Goal: Transaction & Acquisition: Purchase product/service

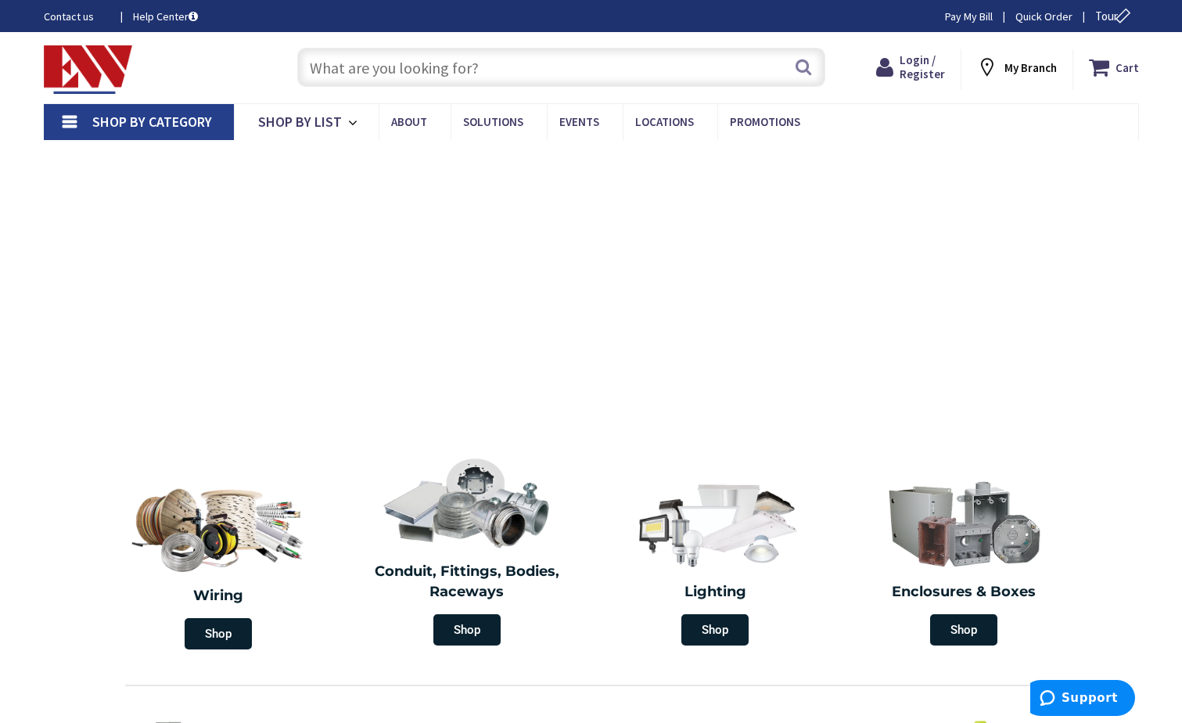
click at [365, 76] on input "text" at bounding box center [561, 67] width 528 height 39
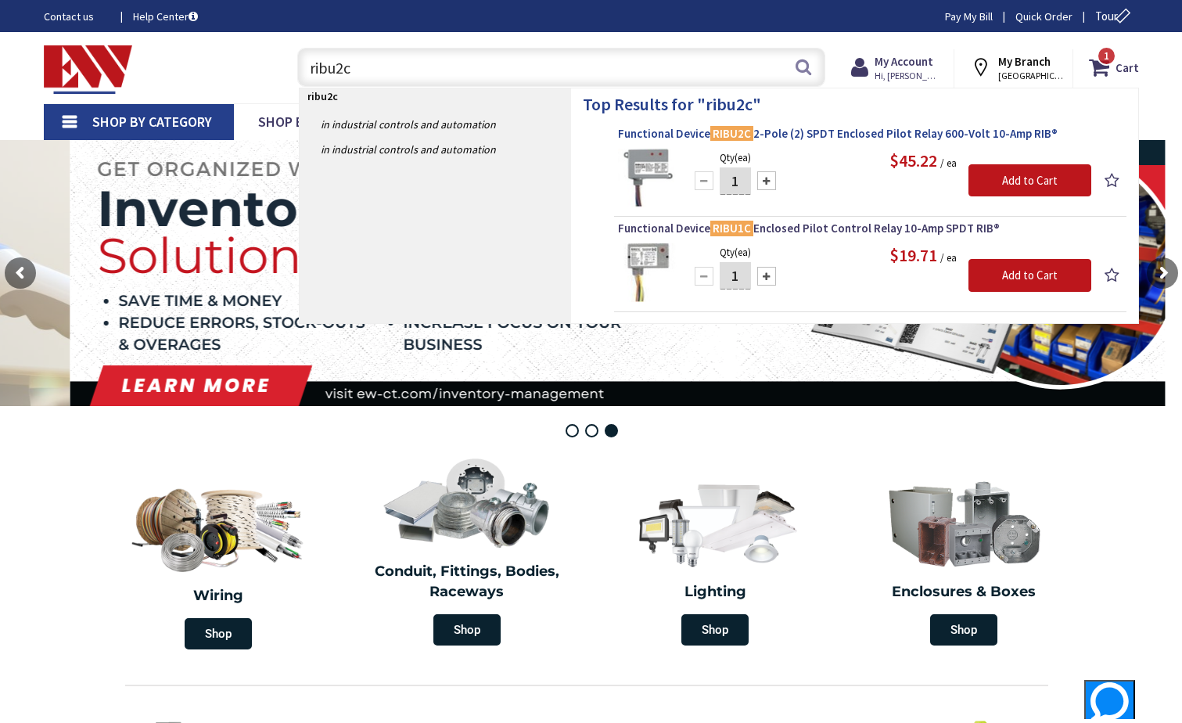
type input "ribu2c"
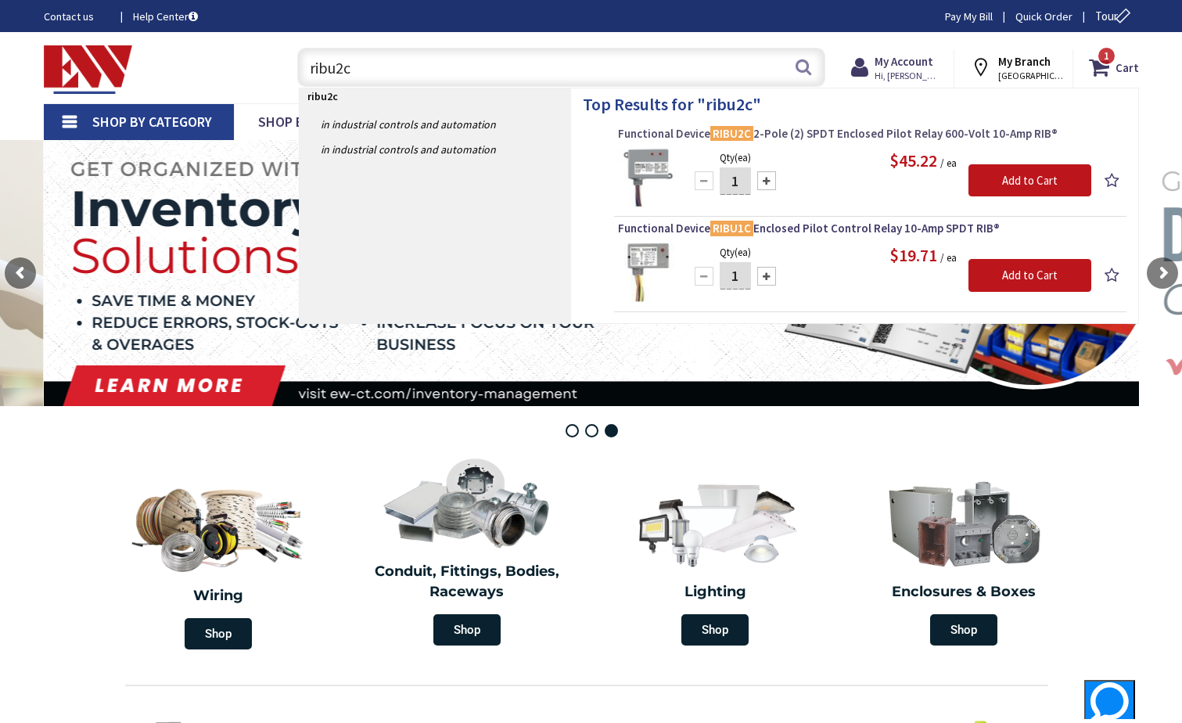
click at [738, 138] on mark "RIBU2C" at bounding box center [731, 134] width 43 height 20
click at [767, 132] on span "Functional Device RIBU2C 2-Pole (2) SPDT Enclosed Pilot Relay 600-Volt 10-Amp R…" at bounding box center [870, 134] width 505 height 16
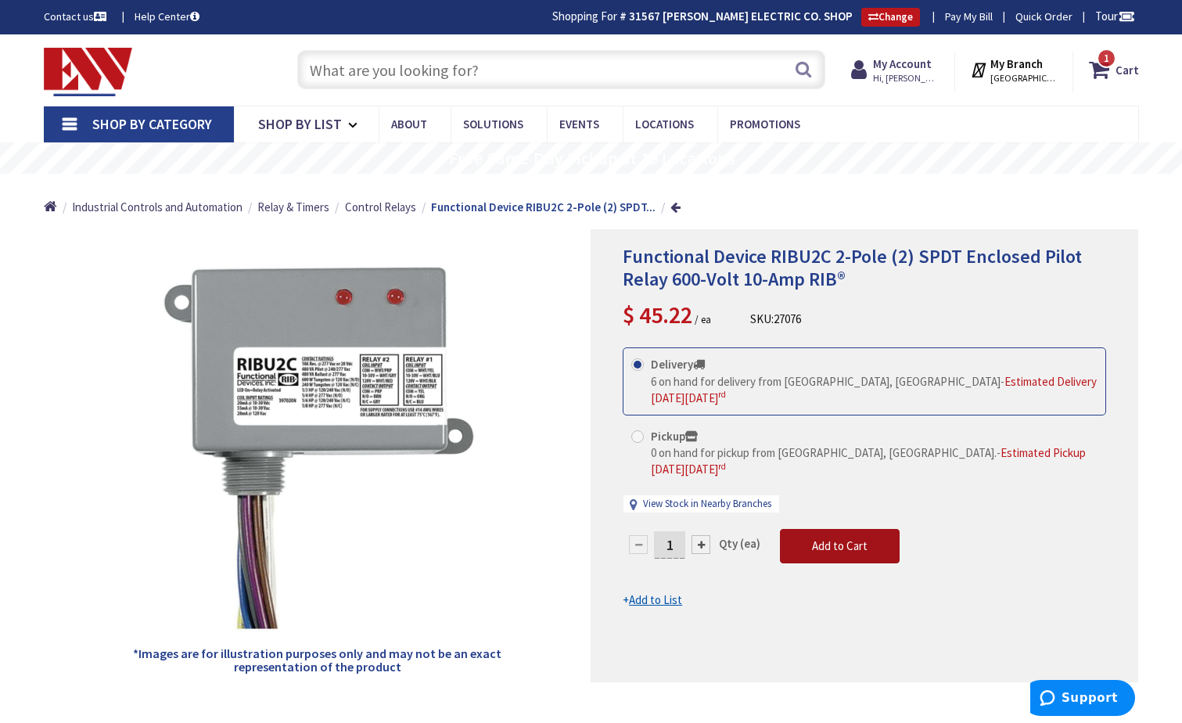
click at [839, 538] on span "Add to Cart" at bounding box center [840, 545] width 56 height 15
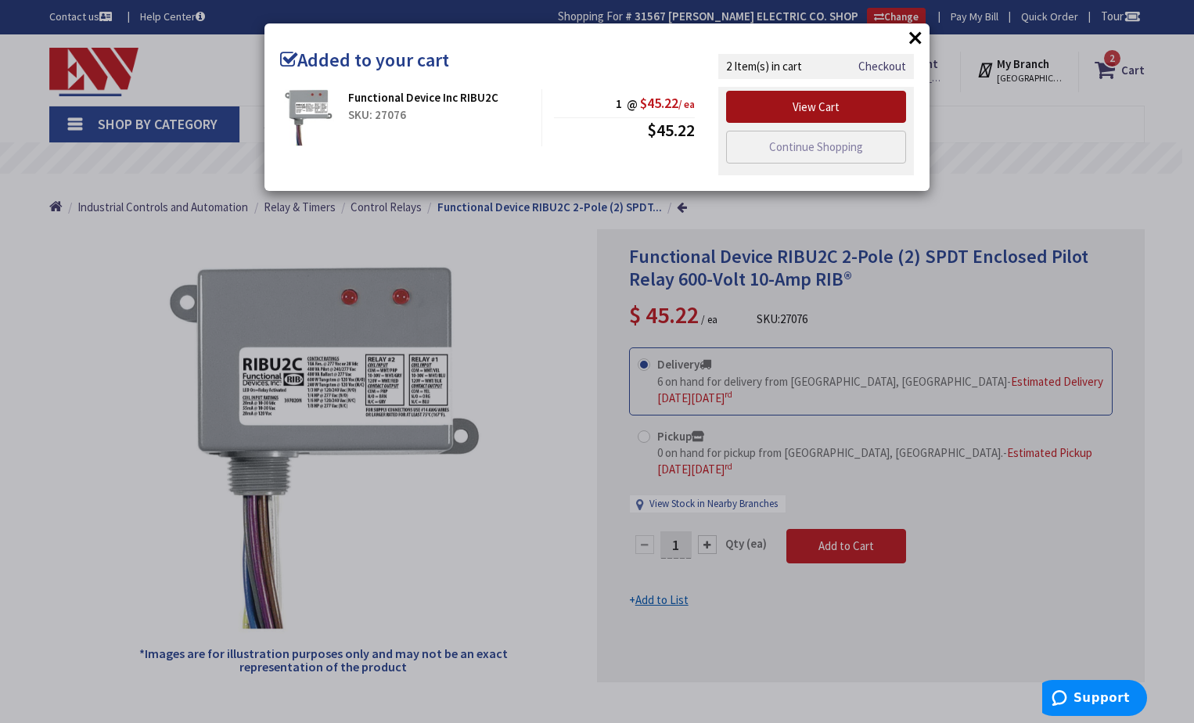
click at [832, 110] on link "View Cart" at bounding box center [816, 107] width 180 height 33
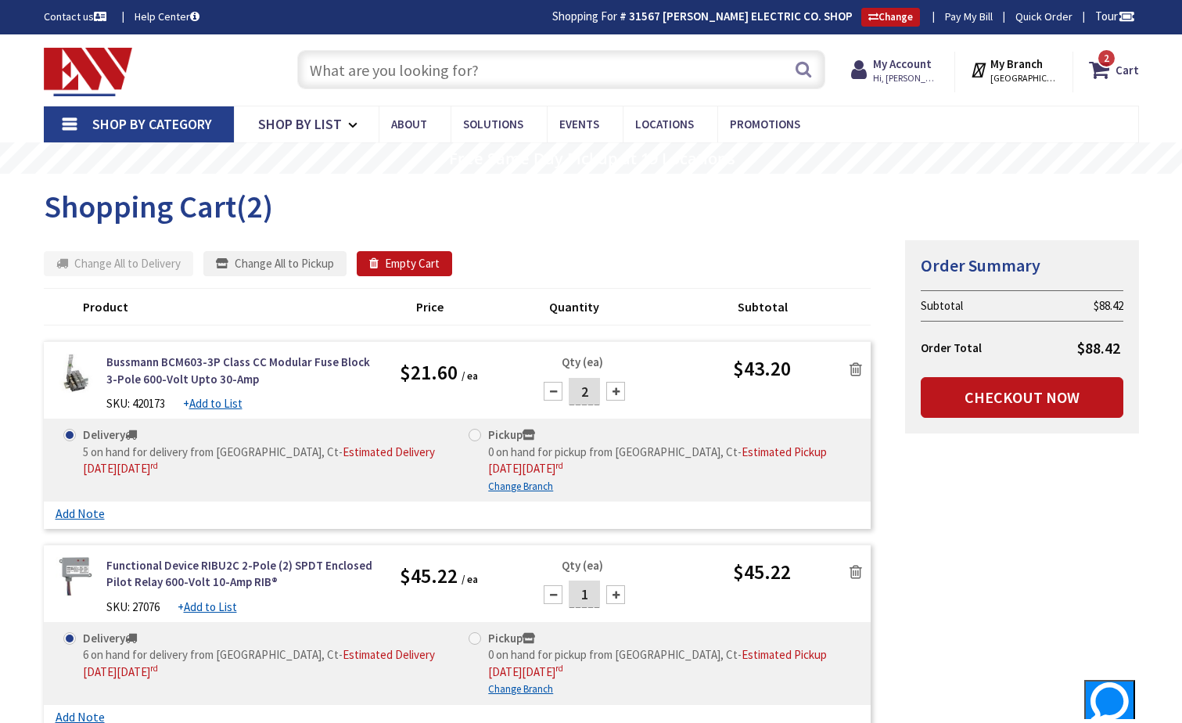
click at [860, 368] on icon at bounding box center [856, 369] width 13 height 16
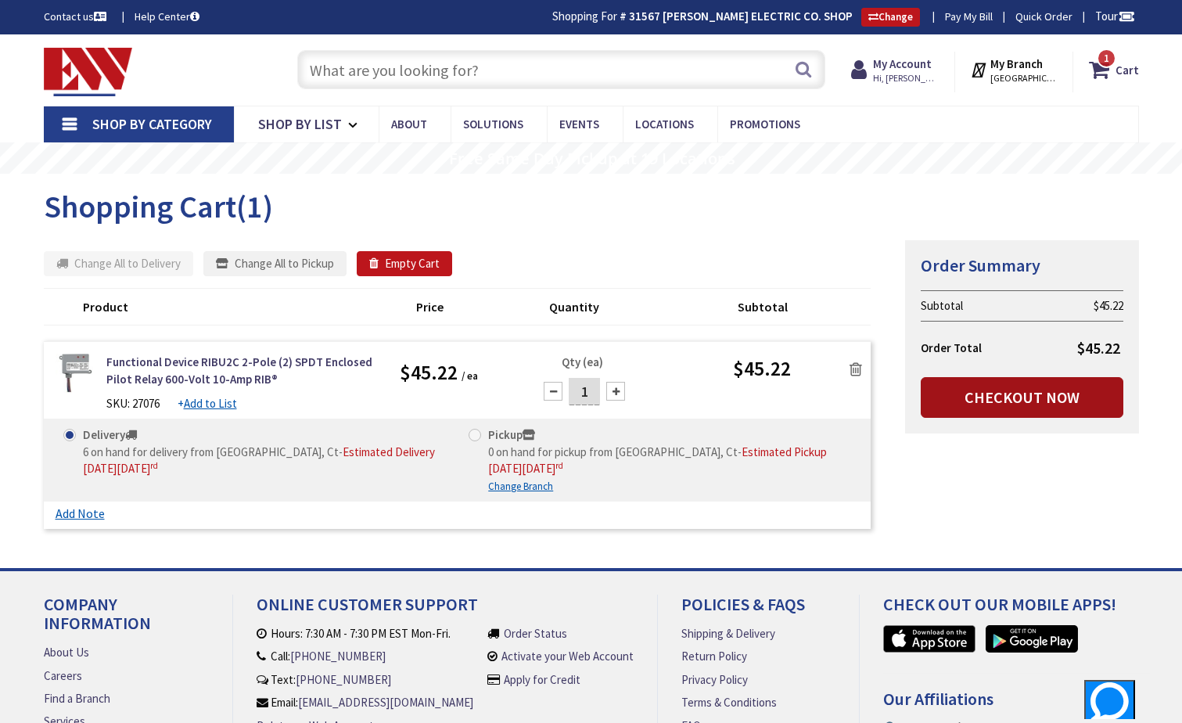
click at [975, 405] on link "Checkout Now" at bounding box center [1022, 397] width 203 height 41
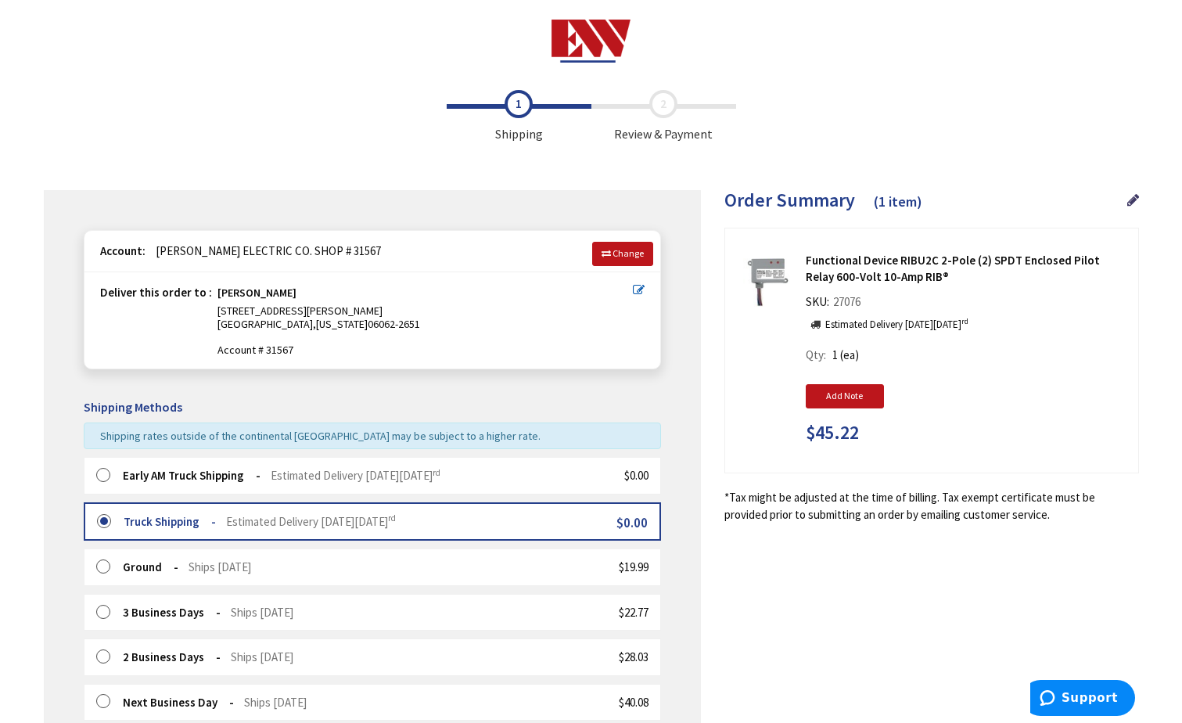
click at [106, 476] on label at bounding box center [108, 476] width 24 height 16
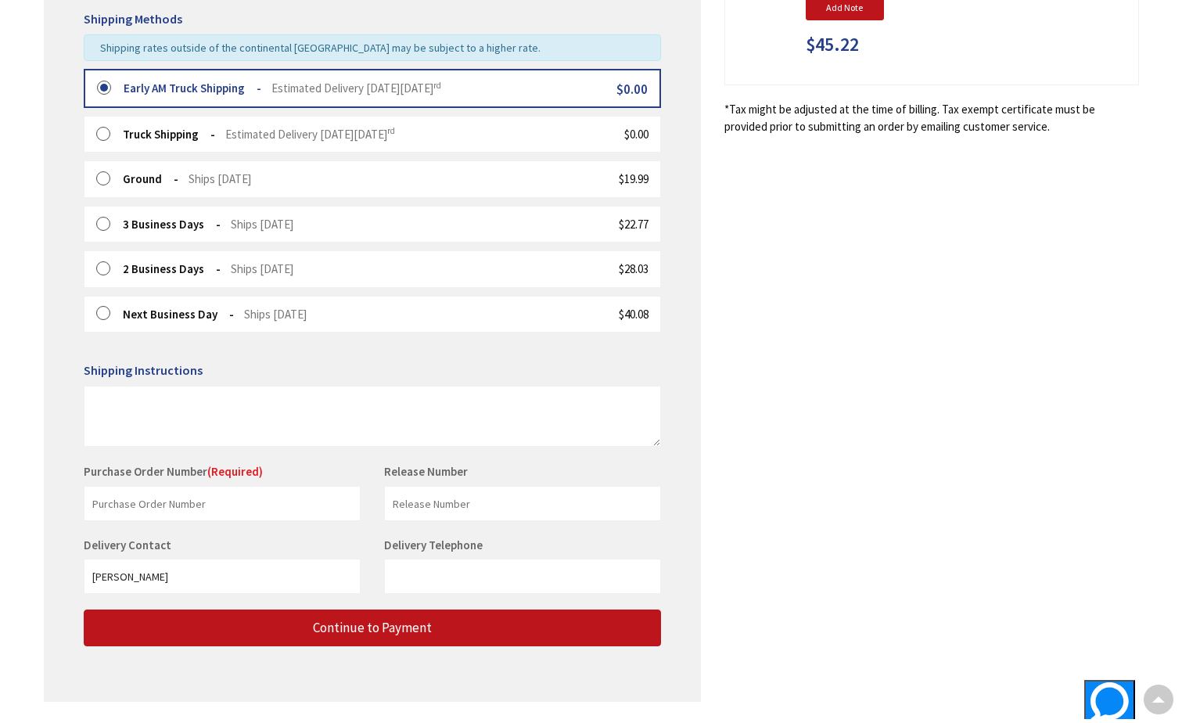
scroll to position [391, 0]
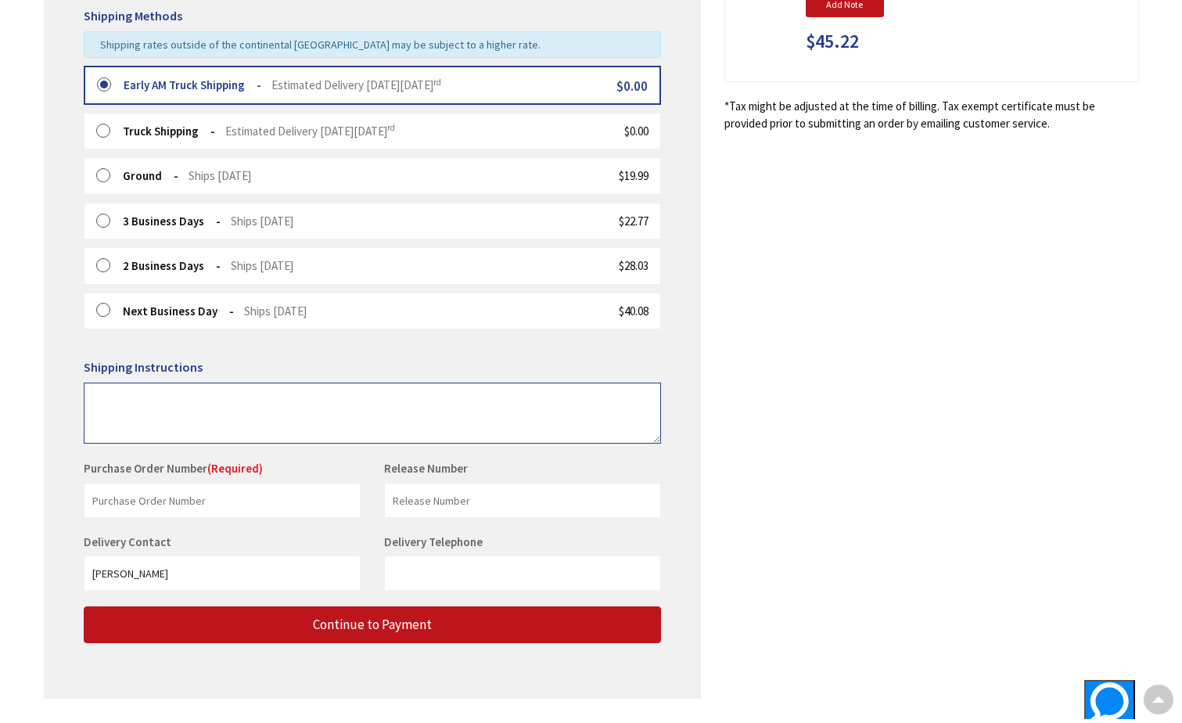
click at [147, 404] on textarea at bounding box center [372, 413] width 577 height 61
click at [194, 510] on input "text" at bounding box center [222, 500] width 277 height 35
type input "Ethel Walker"
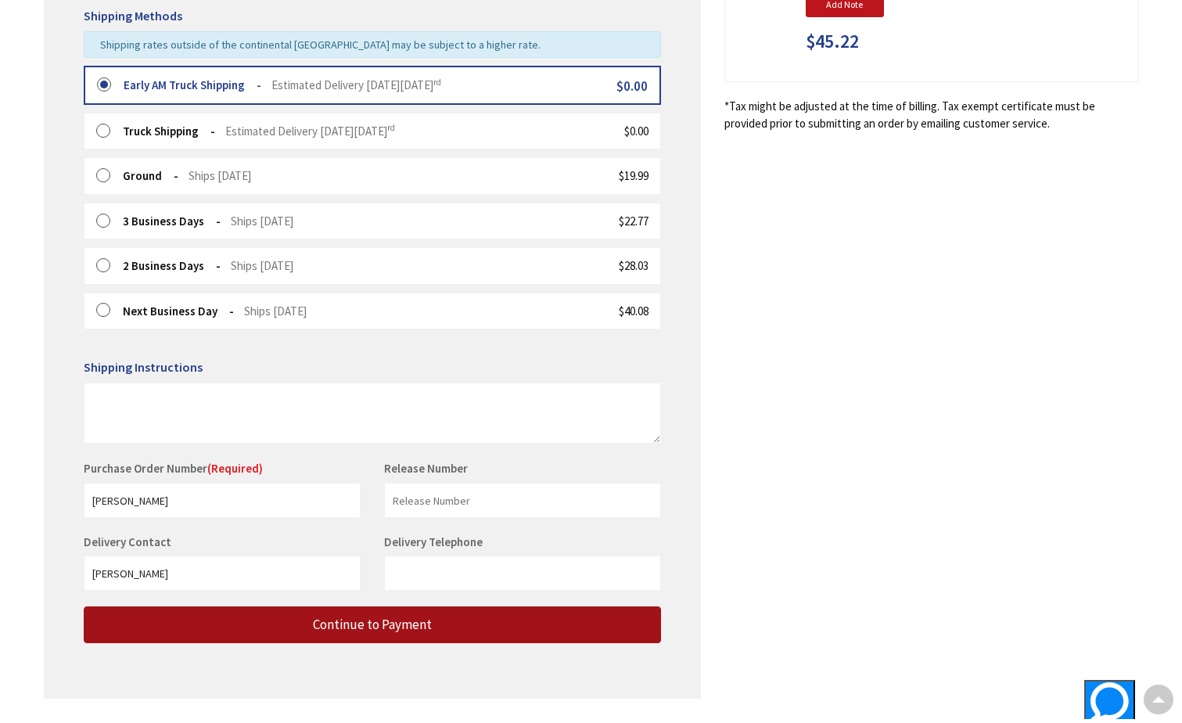
click at [366, 627] on span "Continue to Payment" at bounding box center [372, 624] width 119 height 17
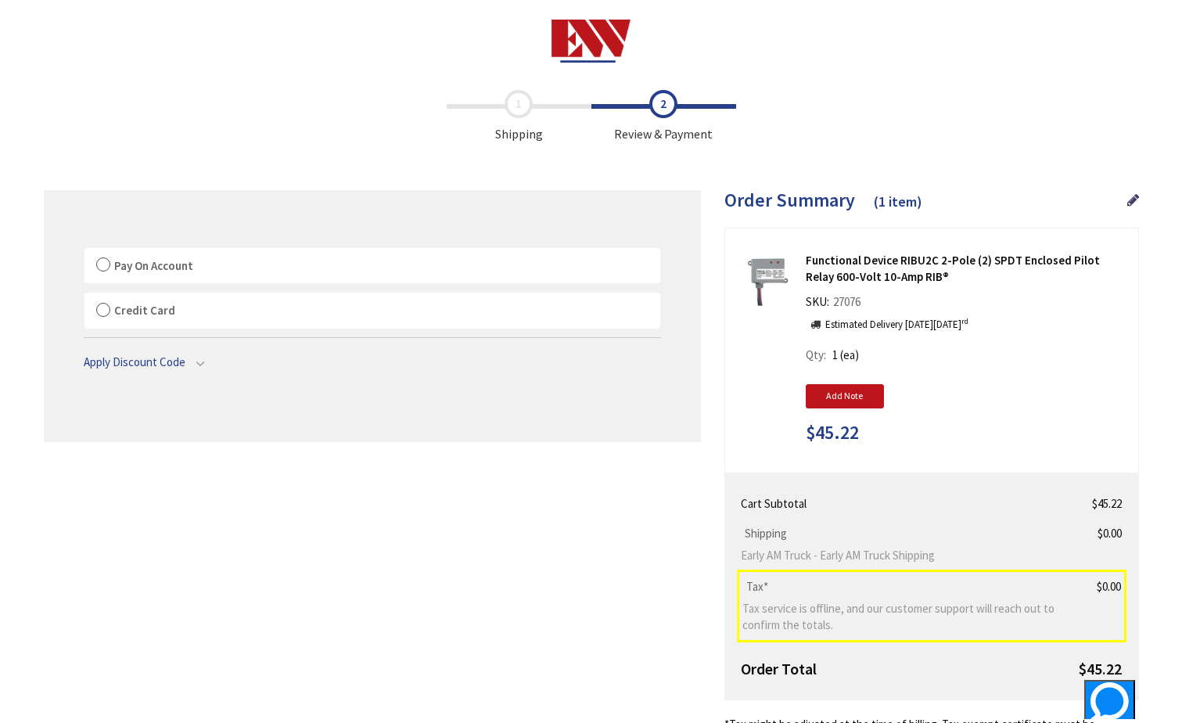
click at [96, 267] on label "Pay On Account" at bounding box center [372, 266] width 576 height 36
click at [84, 251] on input "Pay On Account" at bounding box center [84, 251] width 0 height 0
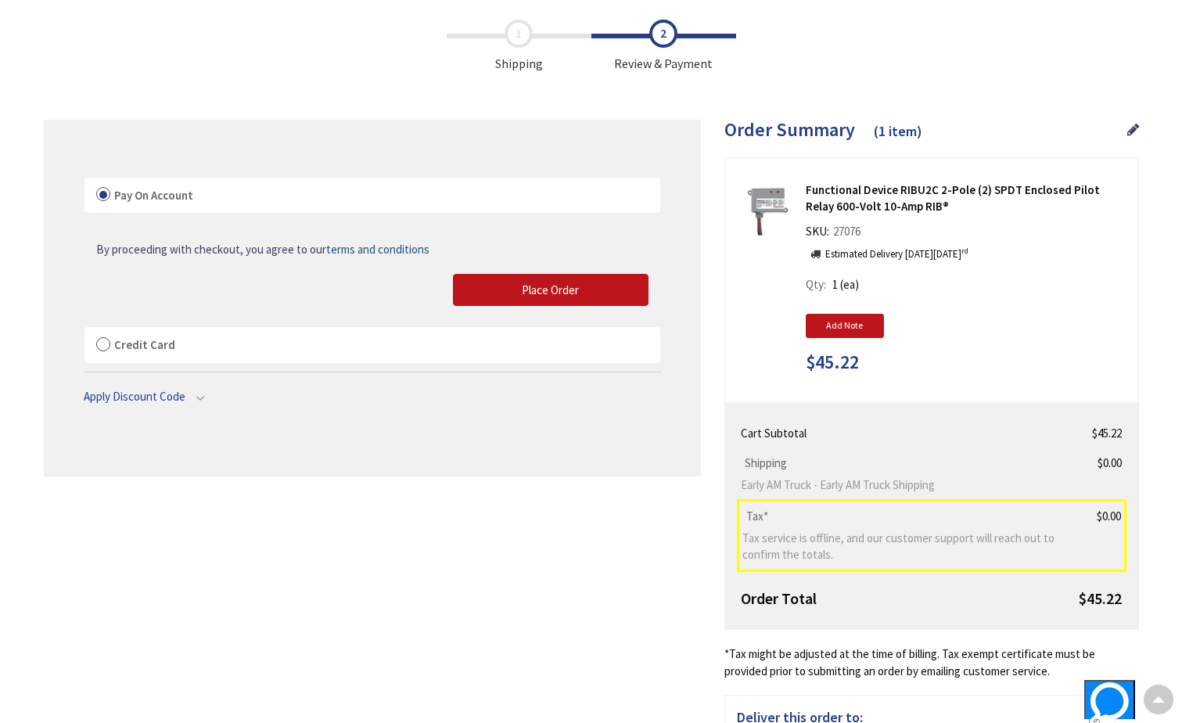
scroll to position [41, 0]
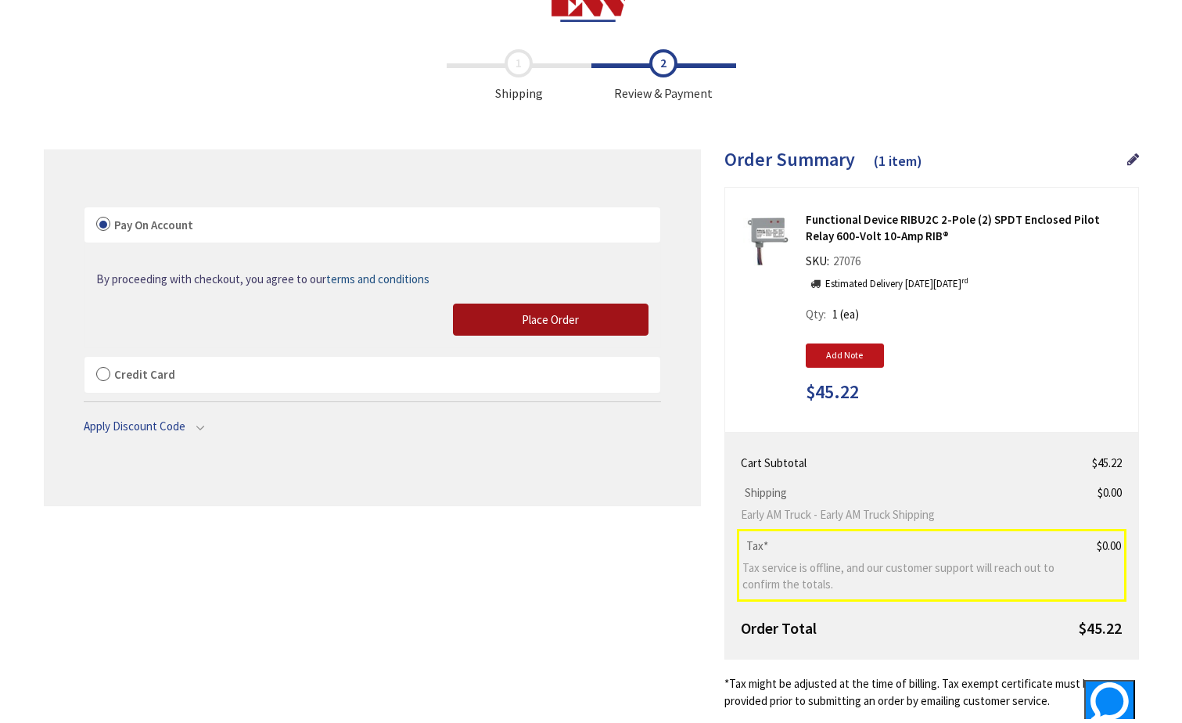
click at [512, 319] on button "Place Order" at bounding box center [551, 320] width 196 height 33
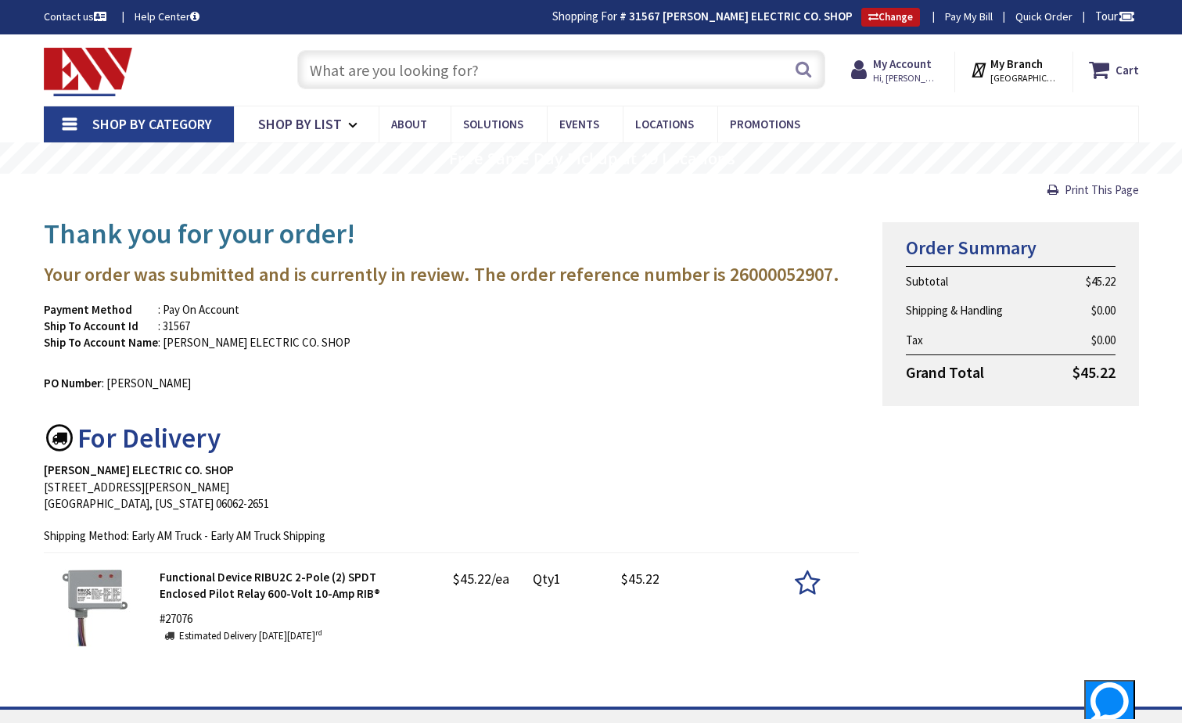
click at [329, 70] on input "text" at bounding box center [561, 69] width 528 height 39
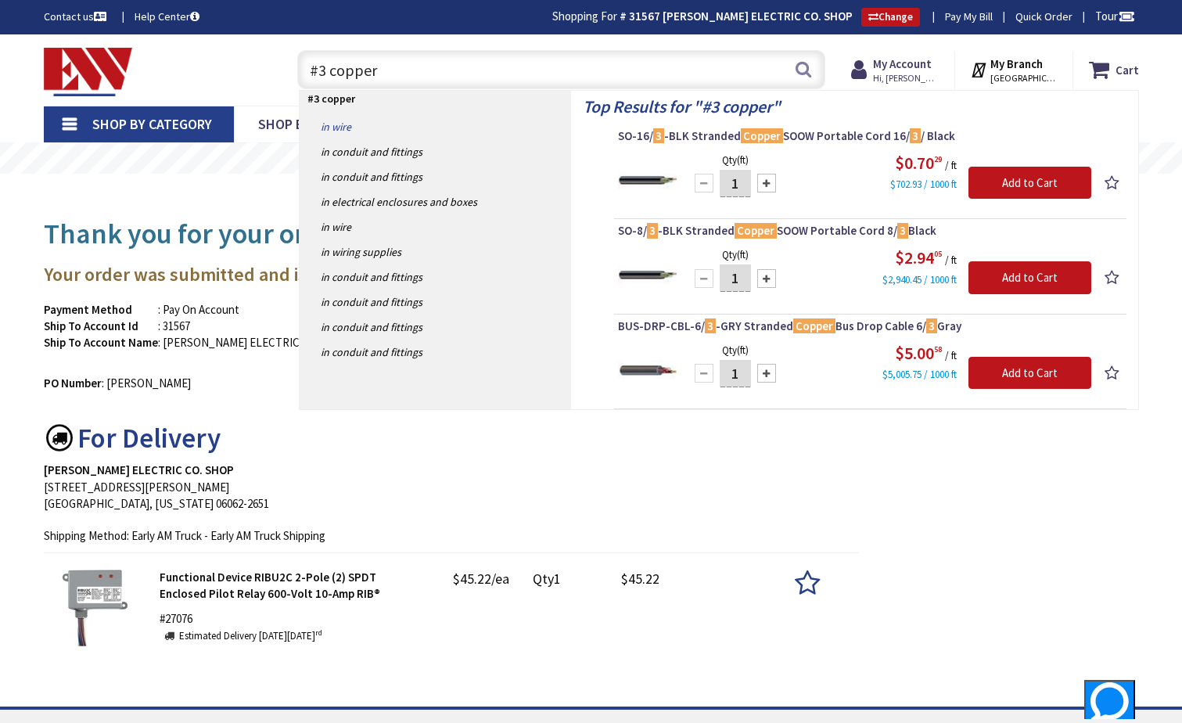
type input "#3 copper"
click at [337, 128] on link "in Wire" at bounding box center [435, 126] width 271 height 25
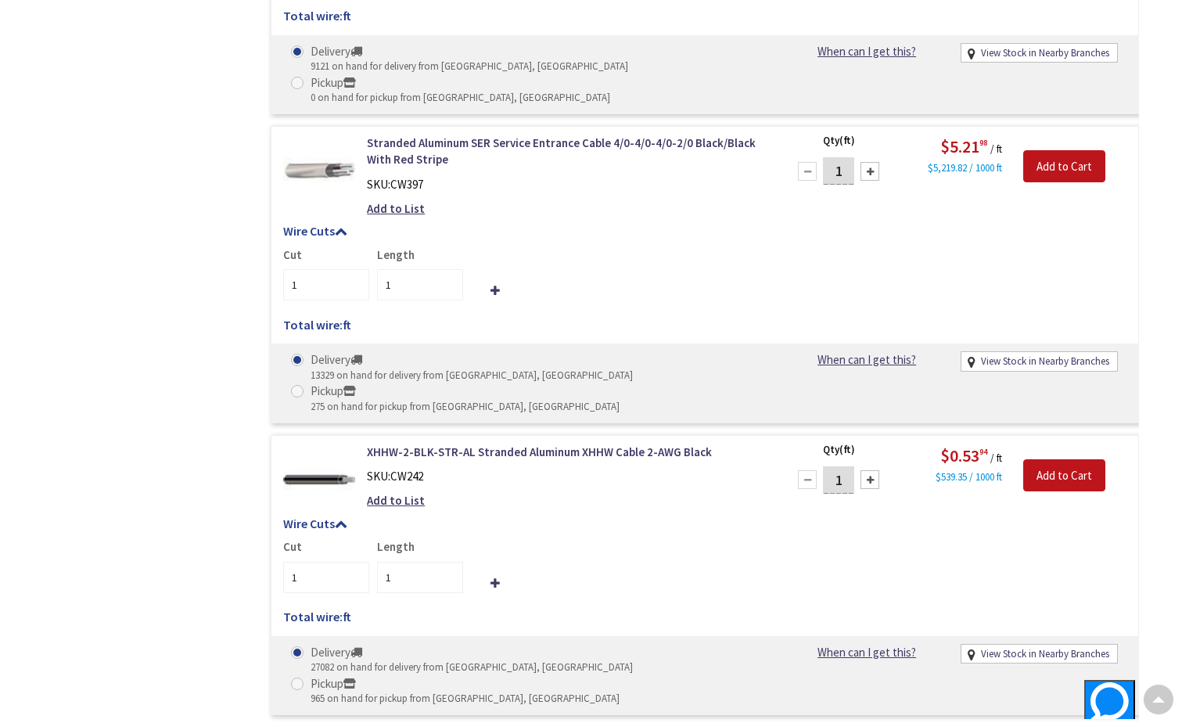
scroll to position [5400, 0]
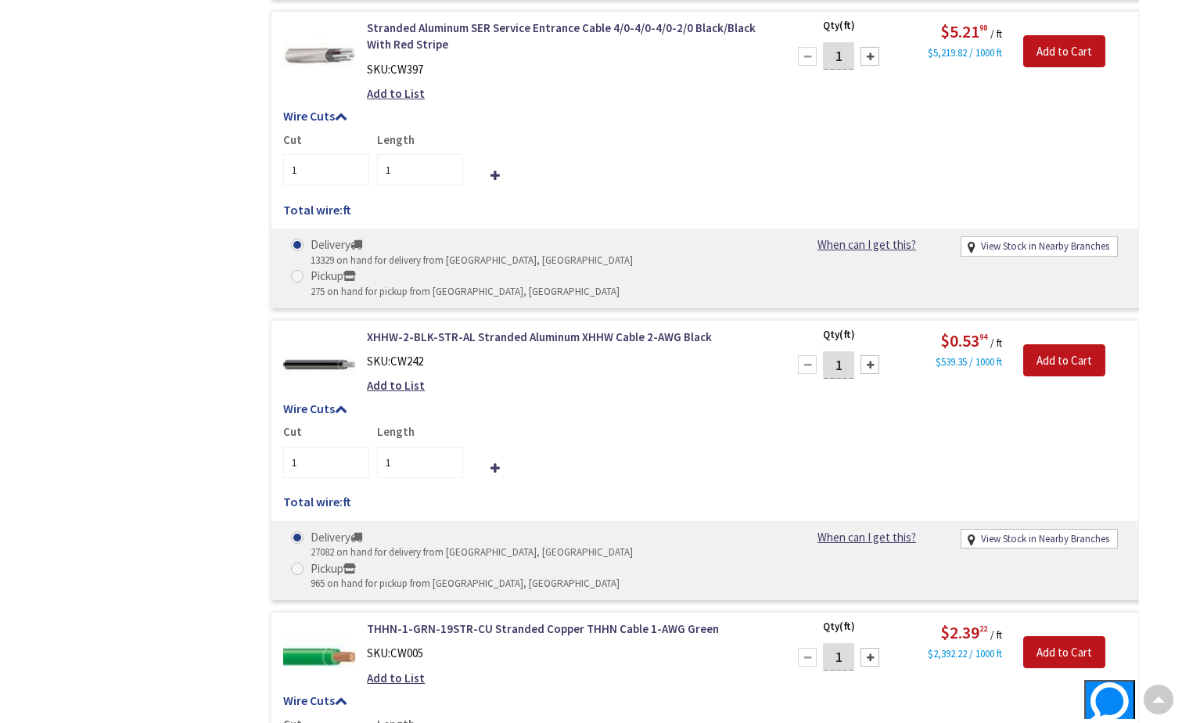
type input "75"
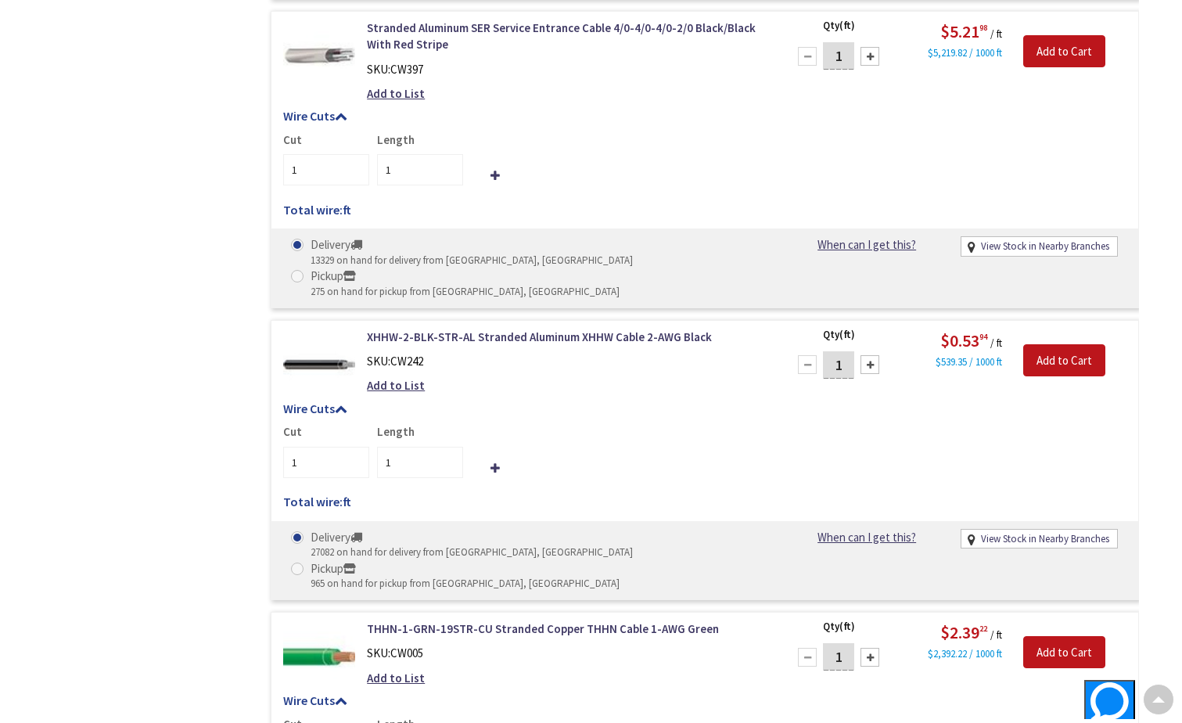
scroll to position [0, 5]
type input "75.00"
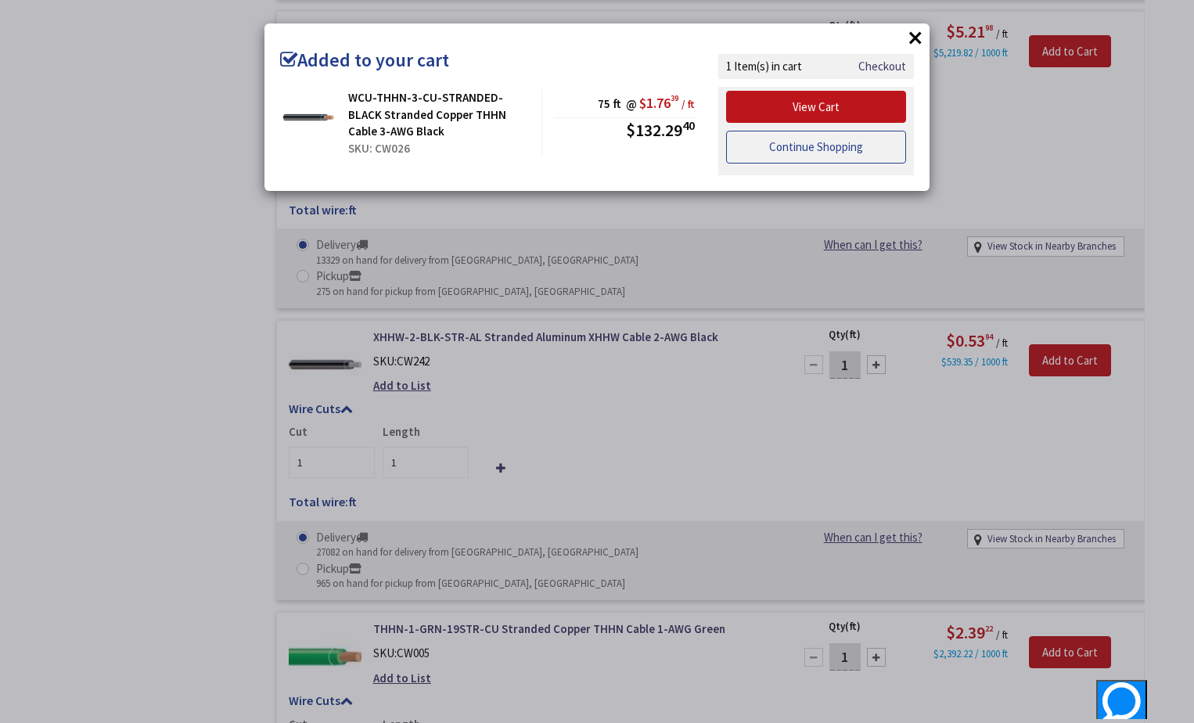
click at [808, 151] on link "Continue Shopping" at bounding box center [816, 147] width 180 height 33
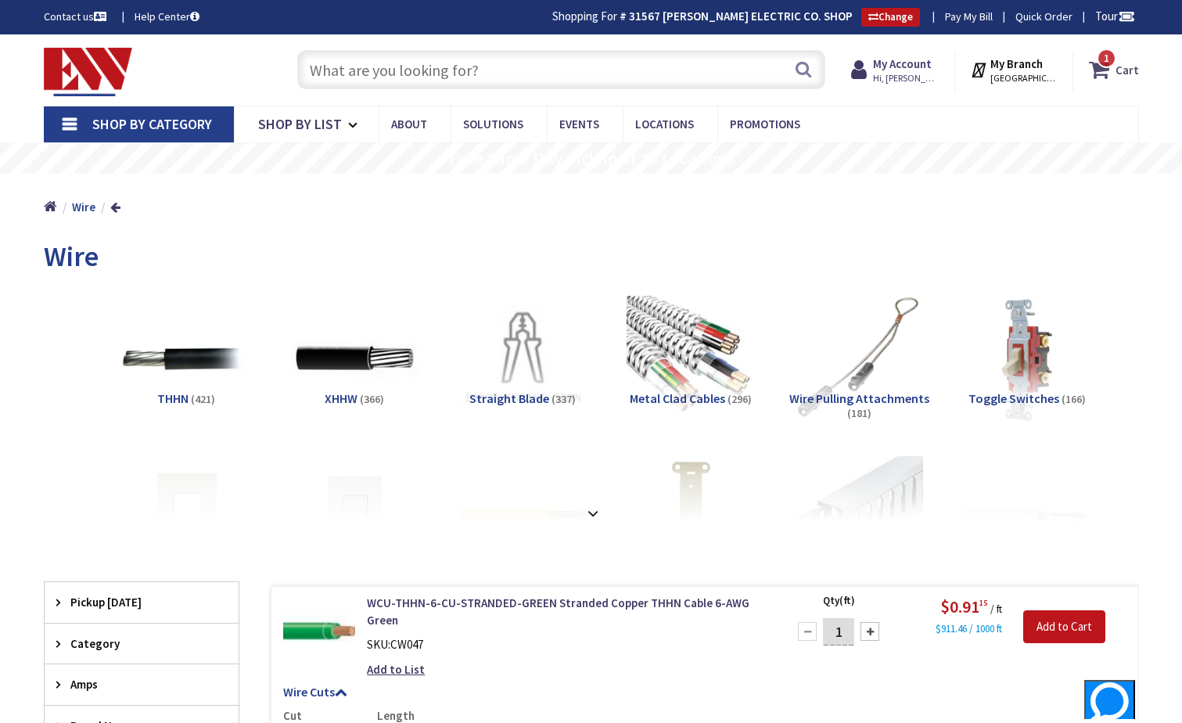
click at [1108, 62] on span "1" at bounding box center [1106, 58] width 5 height 13
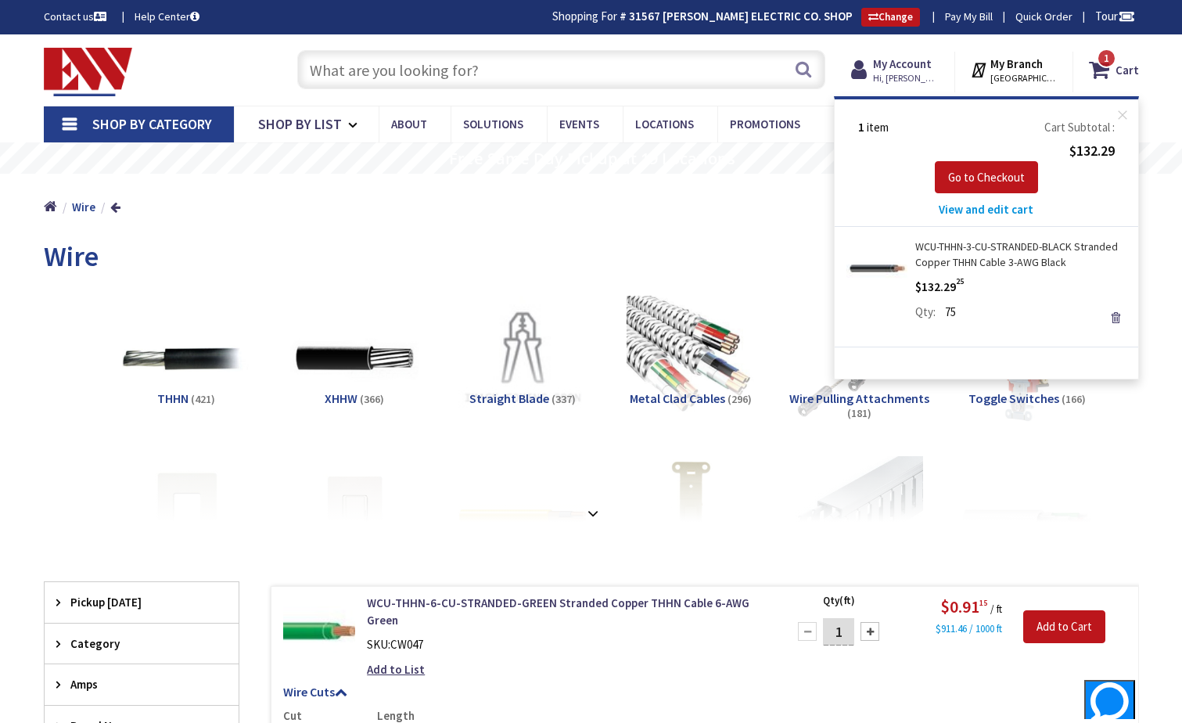
click at [365, 69] on input "text" at bounding box center [561, 69] width 528 height 39
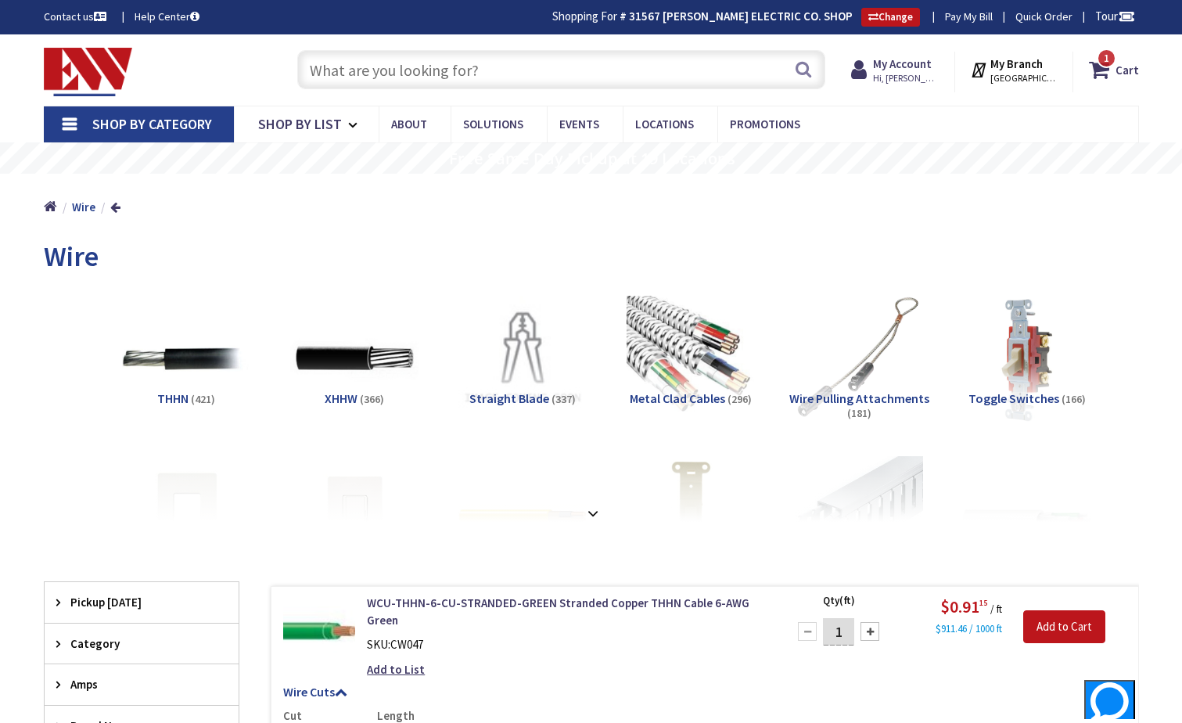
click at [383, 63] on input "text" at bounding box center [561, 69] width 528 height 39
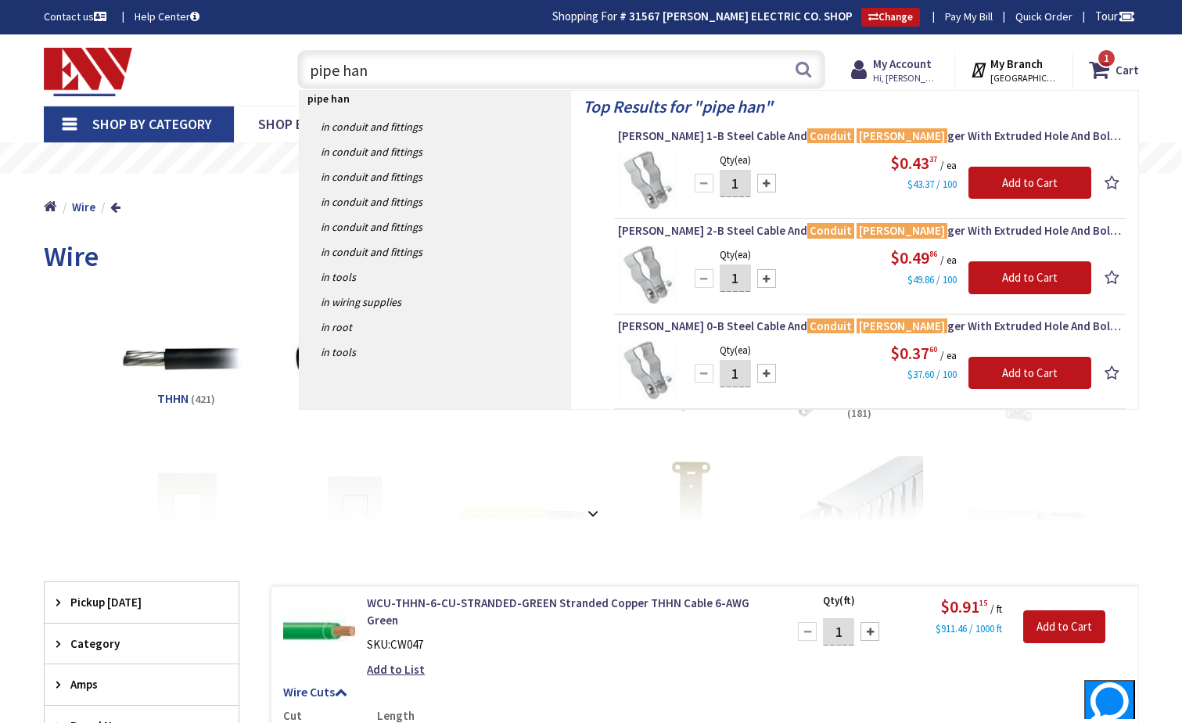
type input "pipe han"
click at [773, 186] on div at bounding box center [766, 183] width 19 height 19
click at [767, 187] on div at bounding box center [766, 183] width 19 height 19
type input "4"
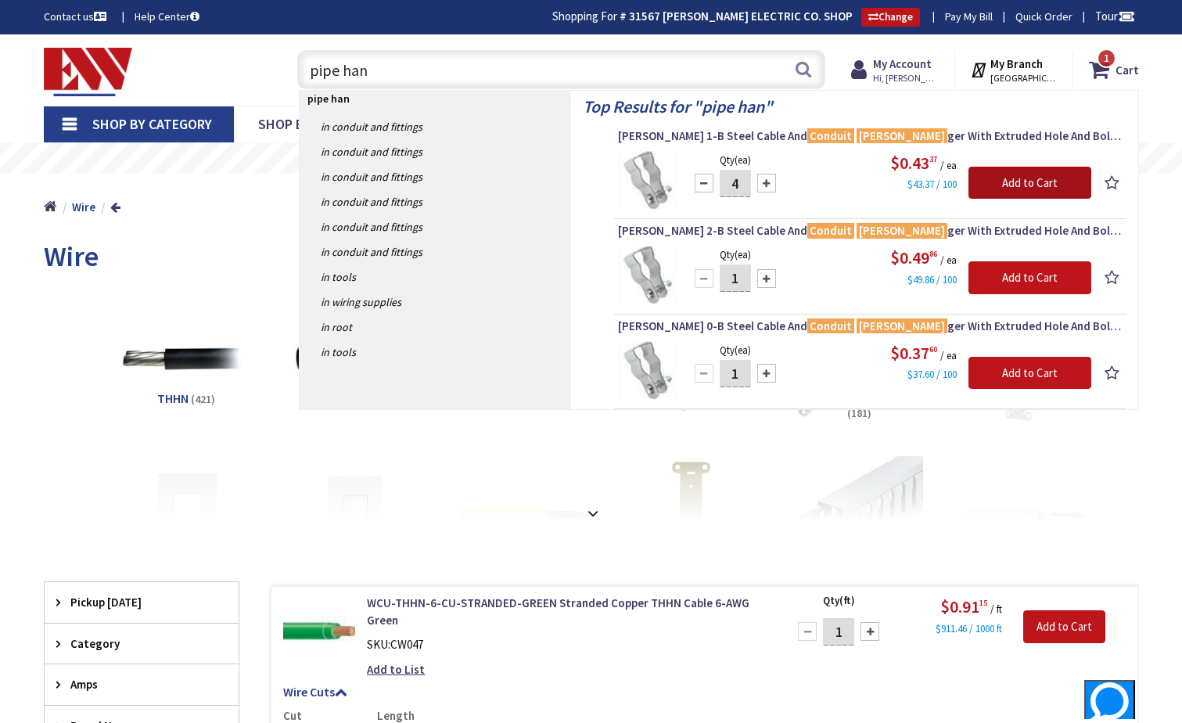
click at [1060, 189] on input "Add to Cart" at bounding box center [1029, 183] width 123 height 33
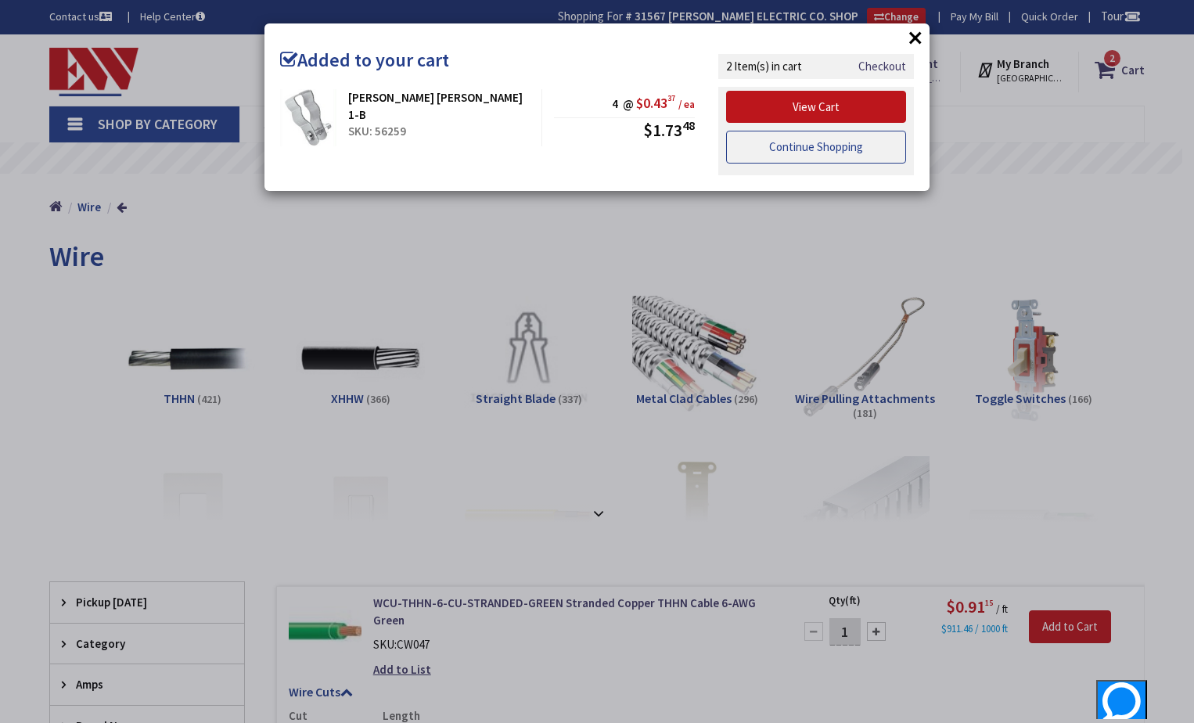
click at [836, 154] on link "Continue Shopping" at bounding box center [816, 147] width 180 height 33
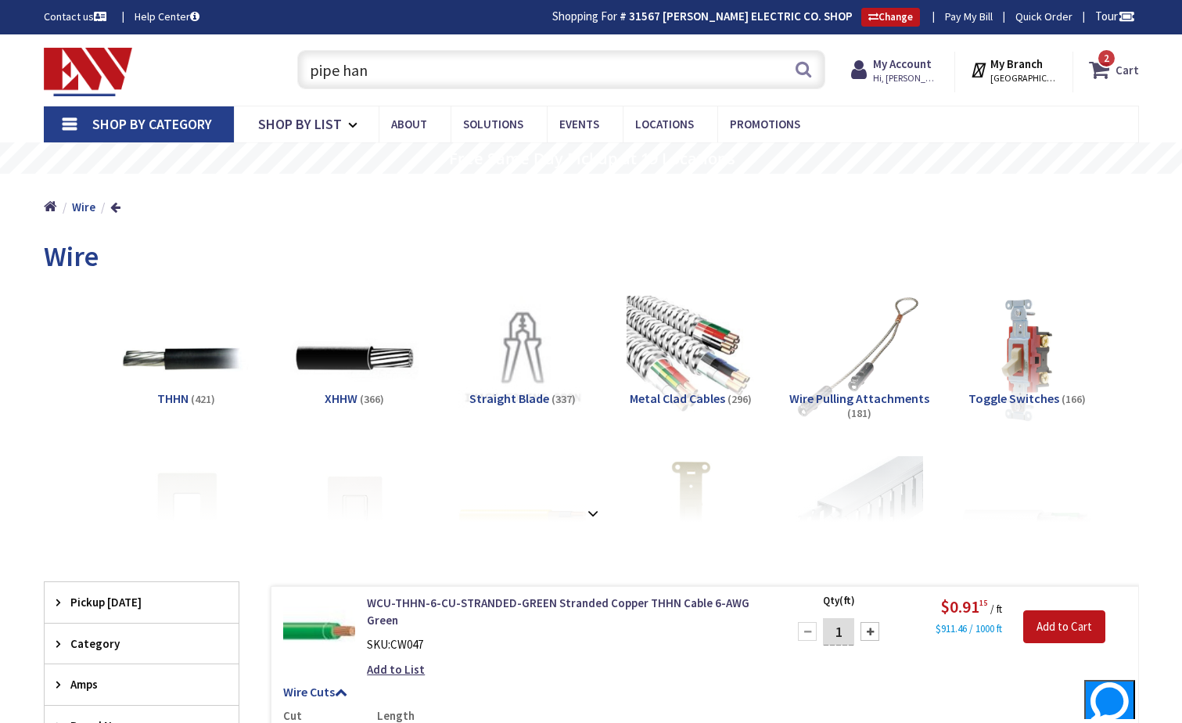
click at [1105, 72] on icon at bounding box center [1102, 70] width 27 height 28
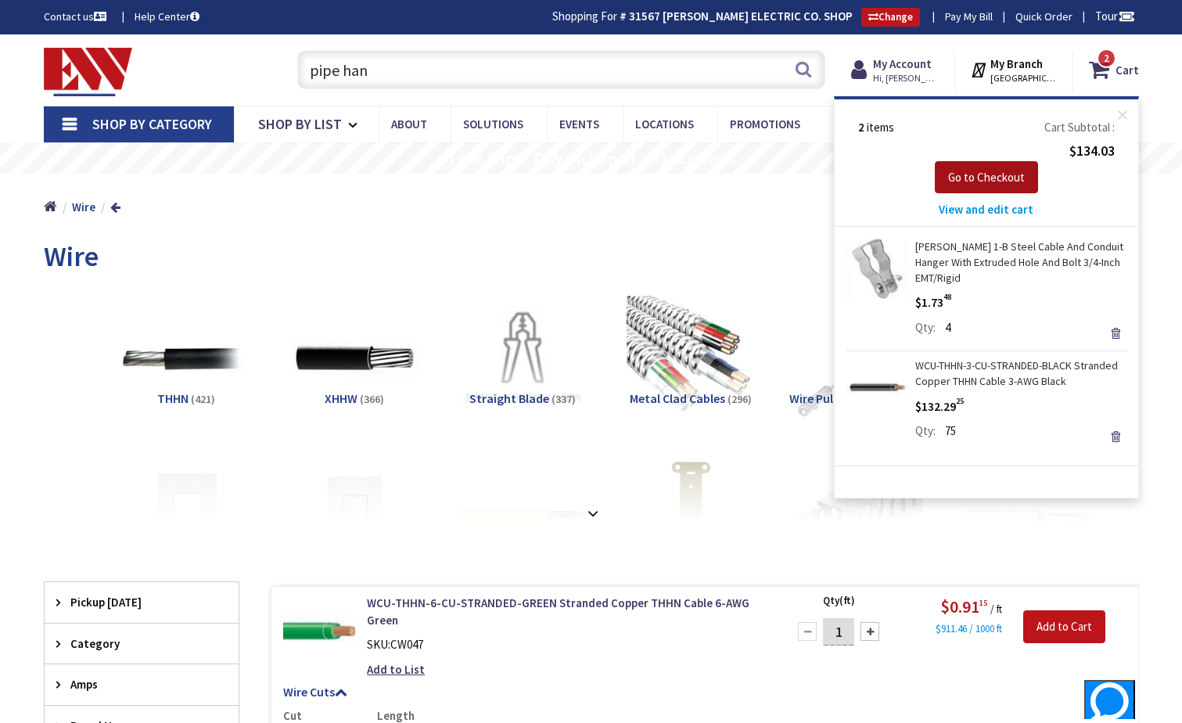
click at [981, 182] on span "Go to Checkout" at bounding box center [986, 177] width 77 height 15
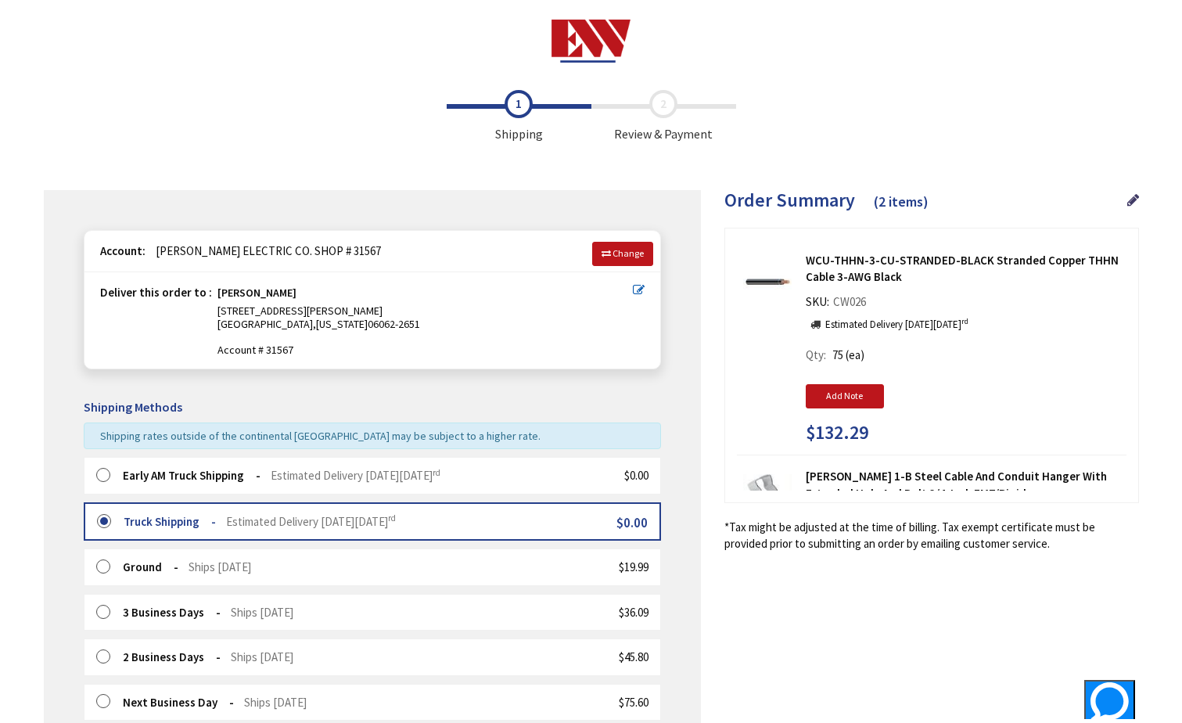
click at [107, 476] on label at bounding box center [108, 476] width 24 height 16
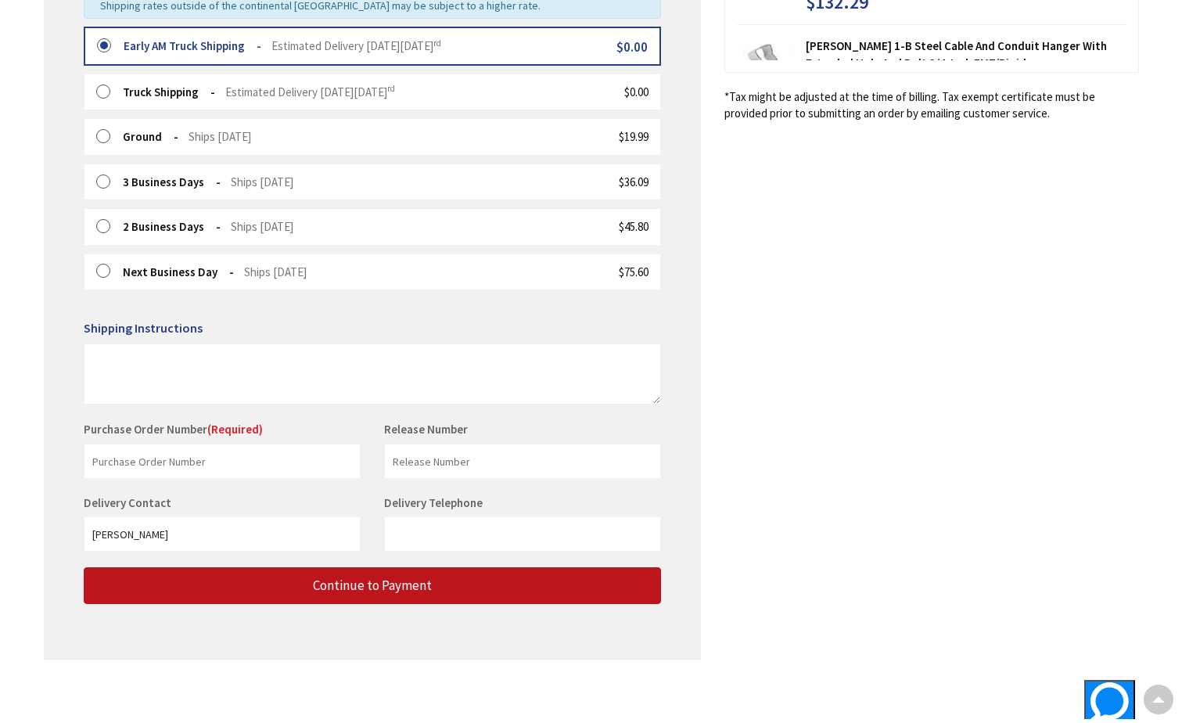
scroll to position [433, 0]
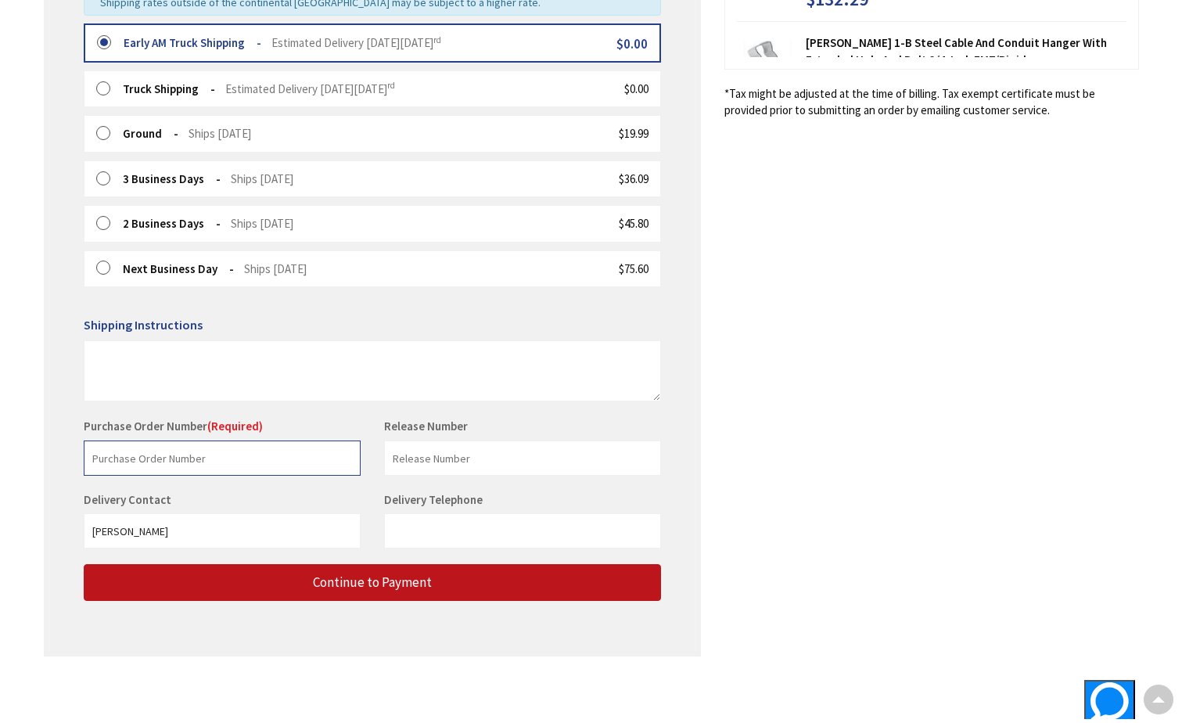
click at [153, 456] on input "text" at bounding box center [222, 457] width 277 height 35
type input "S"
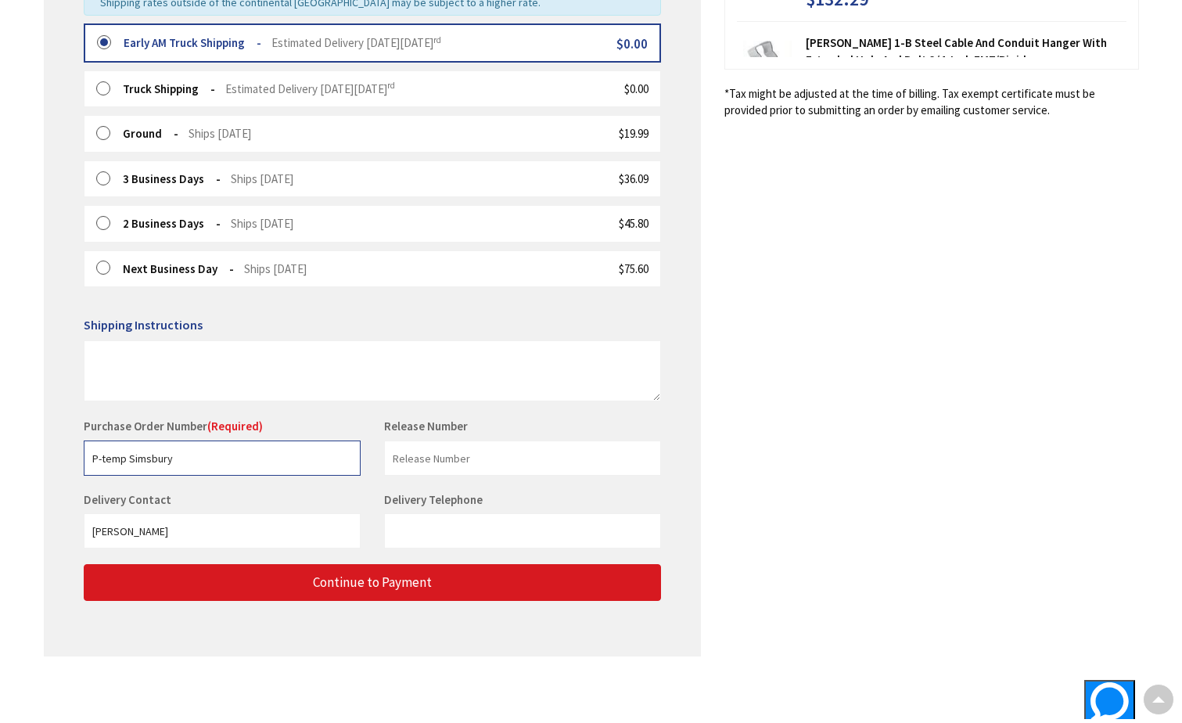
type input "P-temp Simsbury"
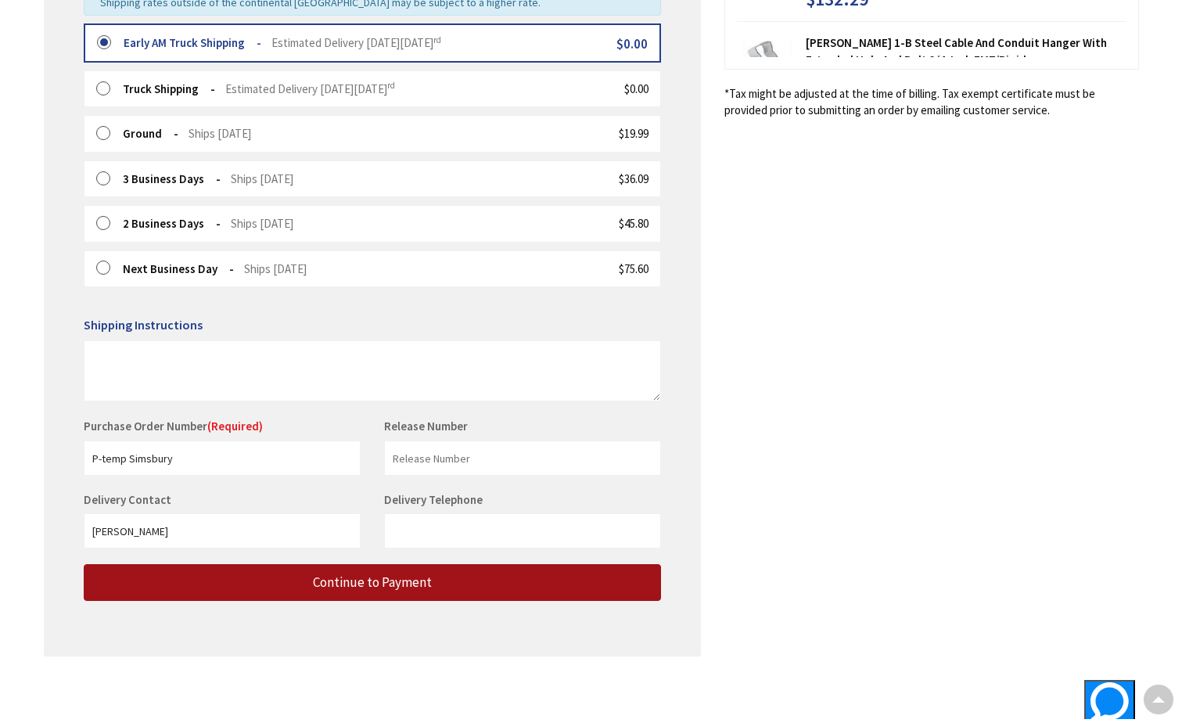
click at [313, 577] on span "Continue to Payment" at bounding box center [372, 581] width 119 height 17
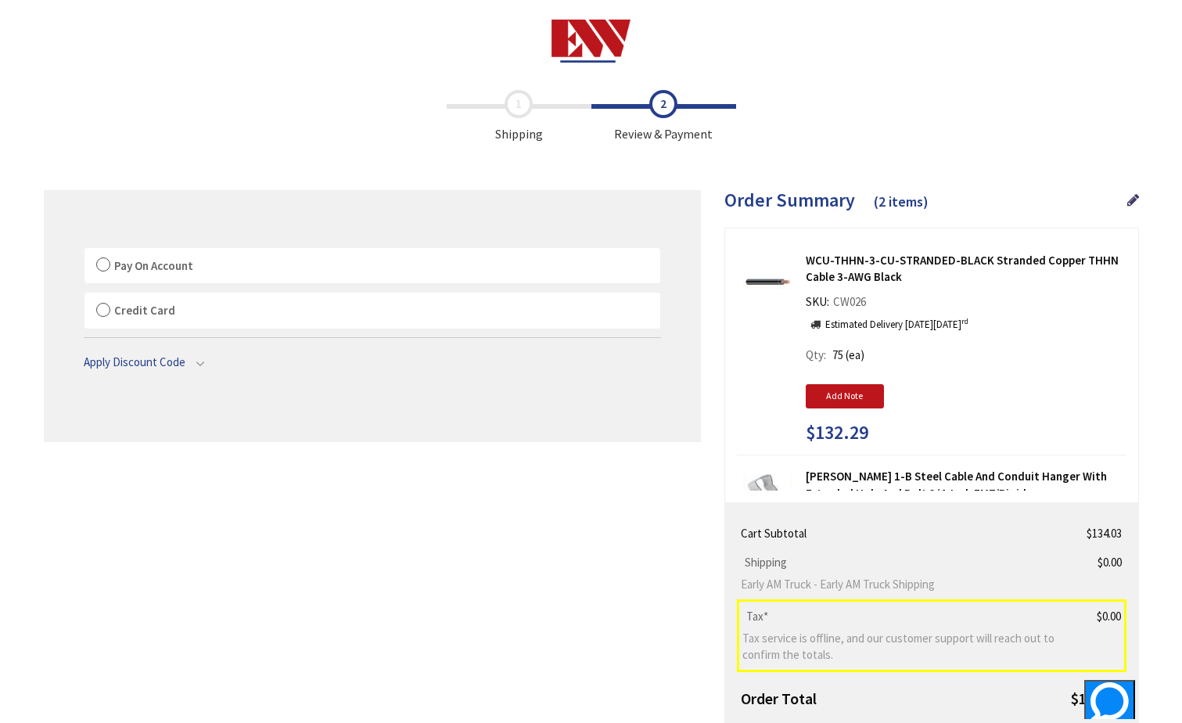
click at [93, 267] on label "Pay On Account" at bounding box center [372, 266] width 576 height 36
click at [84, 251] on input "Pay On Account" at bounding box center [84, 251] width 0 height 0
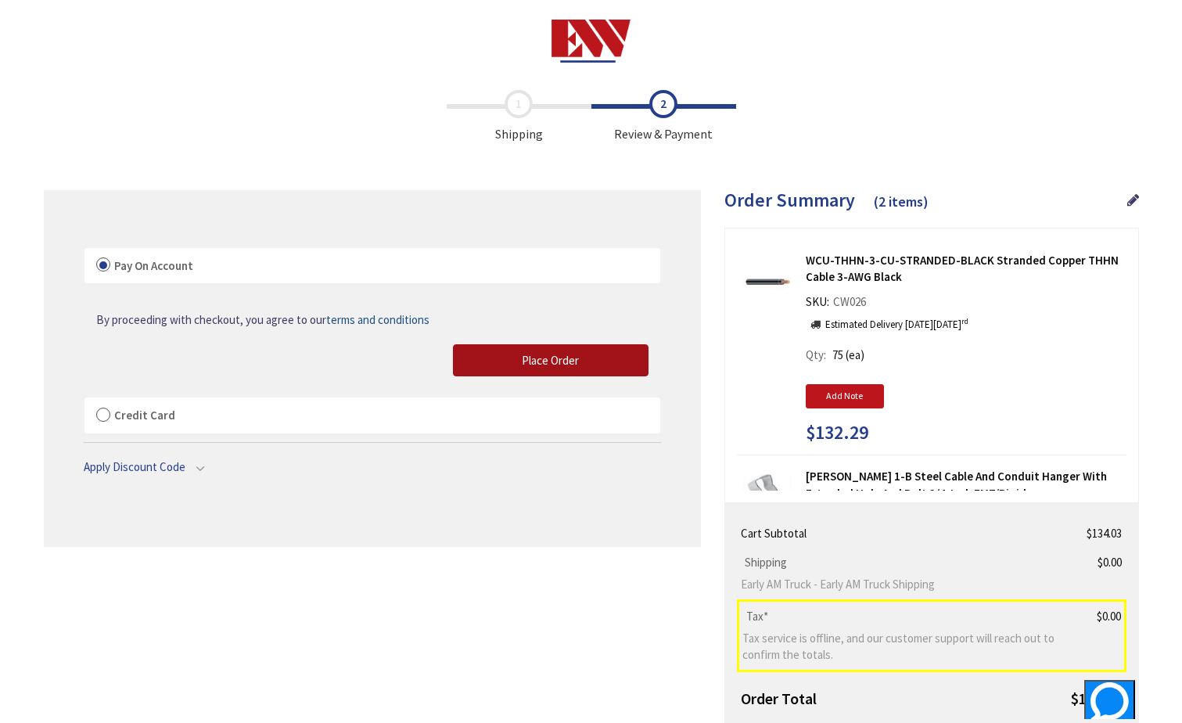
click at [540, 355] on span "Place Order" at bounding box center [550, 360] width 57 height 15
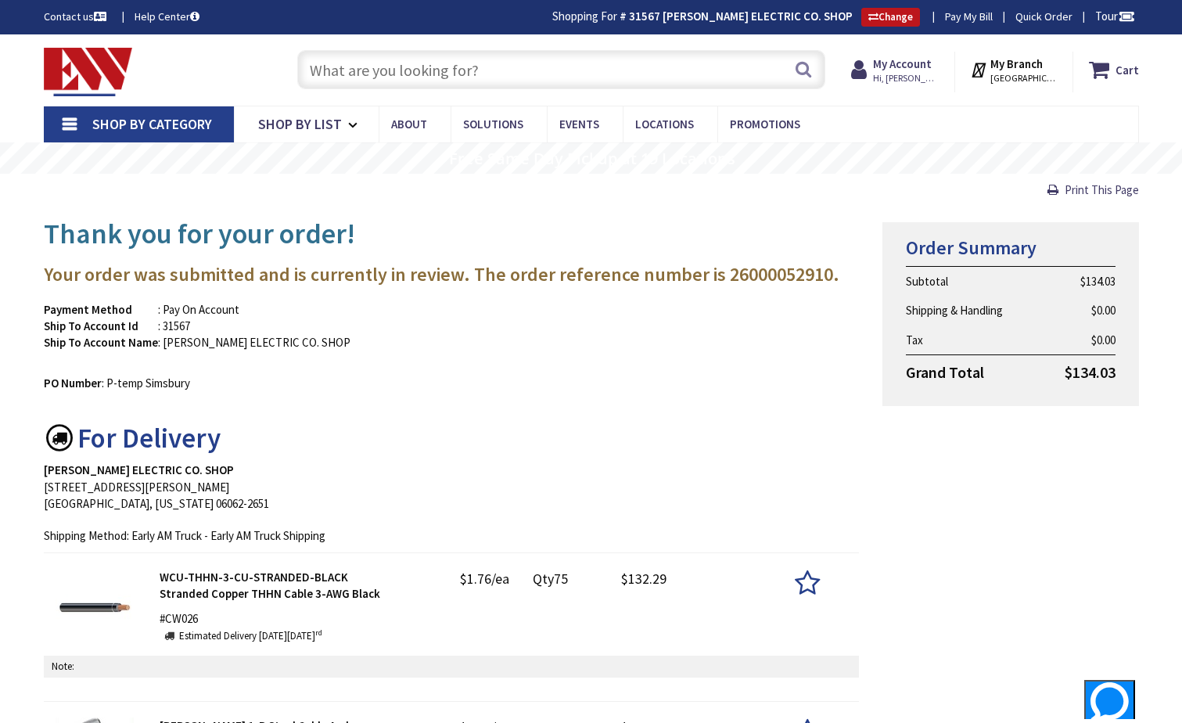
click at [657, 319] on div "Payment Method : Pay On Account Ship To Account Id : 31567 Ship To Account Name…" at bounding box center [451, 334] width 839 height 66
click at [479, 68] on input "text" at bounding box center [561, 69] width 528 height 39
